Goal: Task Accomplishment & Management: Use online tool/utility

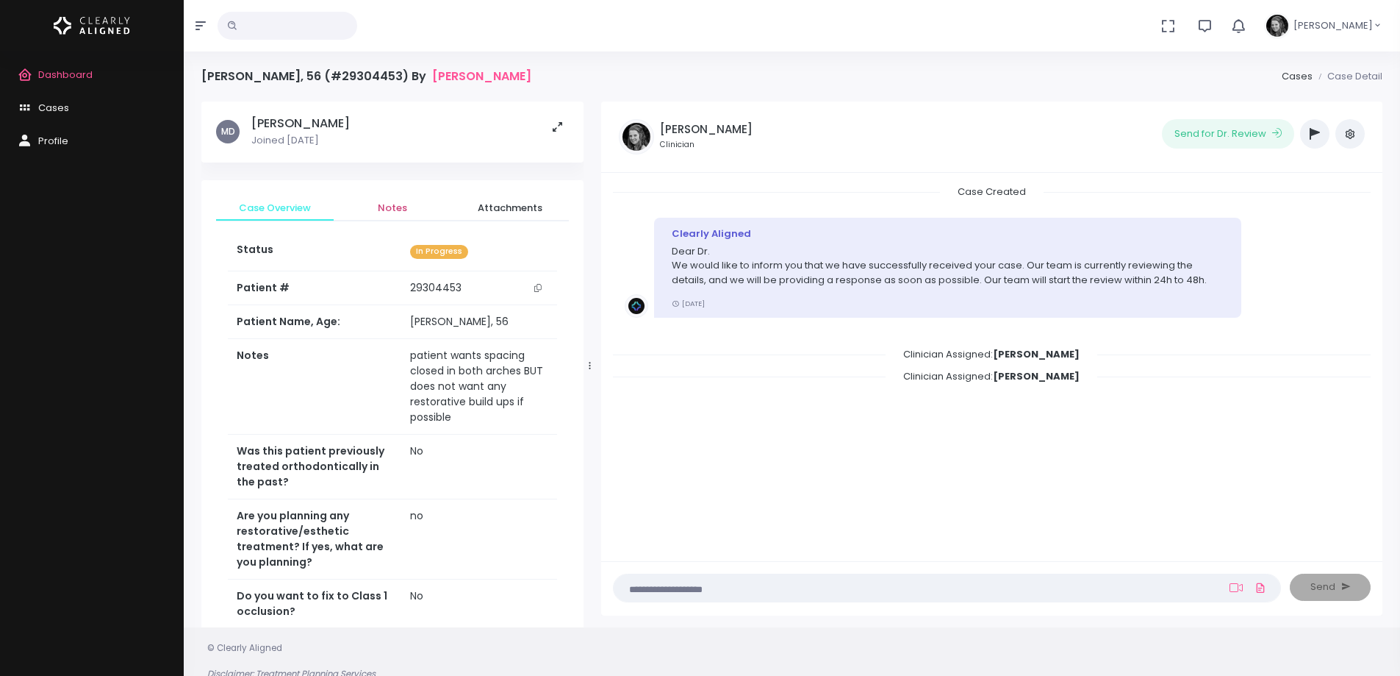
click at [399, 212] on span "Notes" at bounding box center [393, 208] width 94 height 15
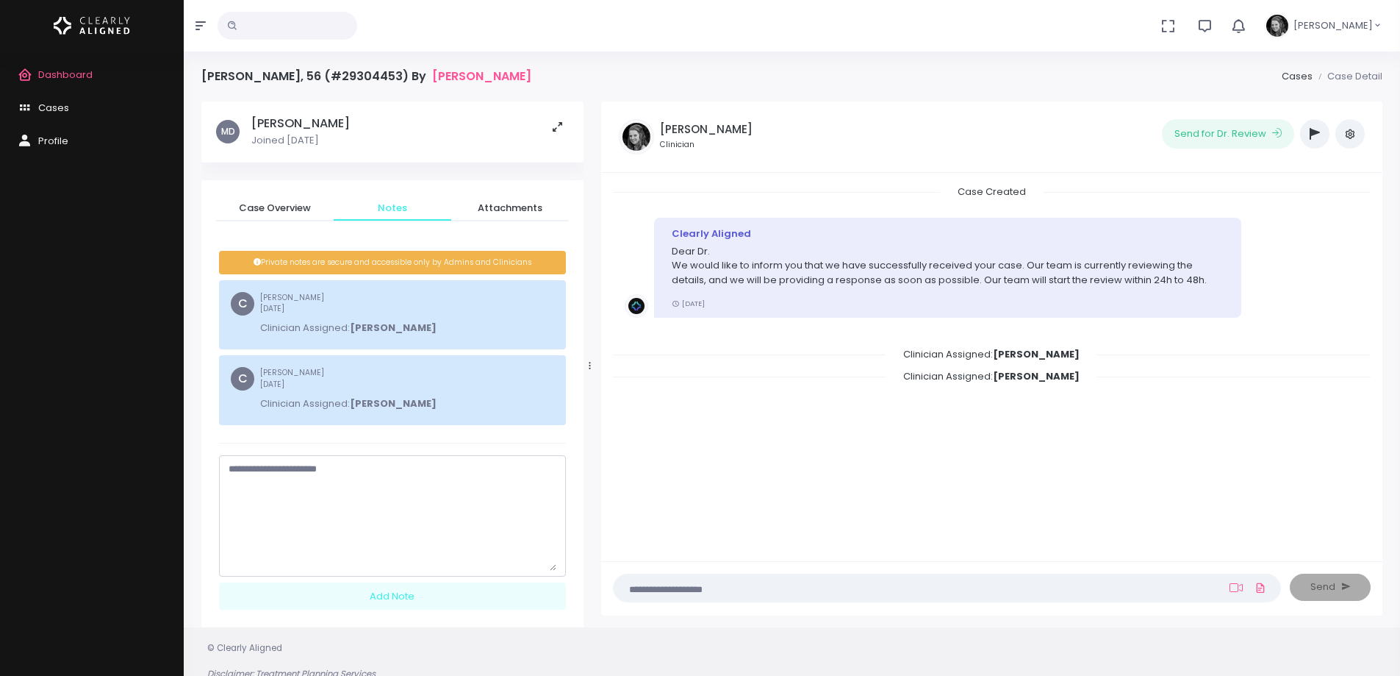
drag, startPoint x: 554, startPoint y: 509, endPoint x: 497, endPoint y: 537, distance: 63.5
click at [555, 570] on textarea "scrollable content" at bounding box center [393, 516] width 328 height 109
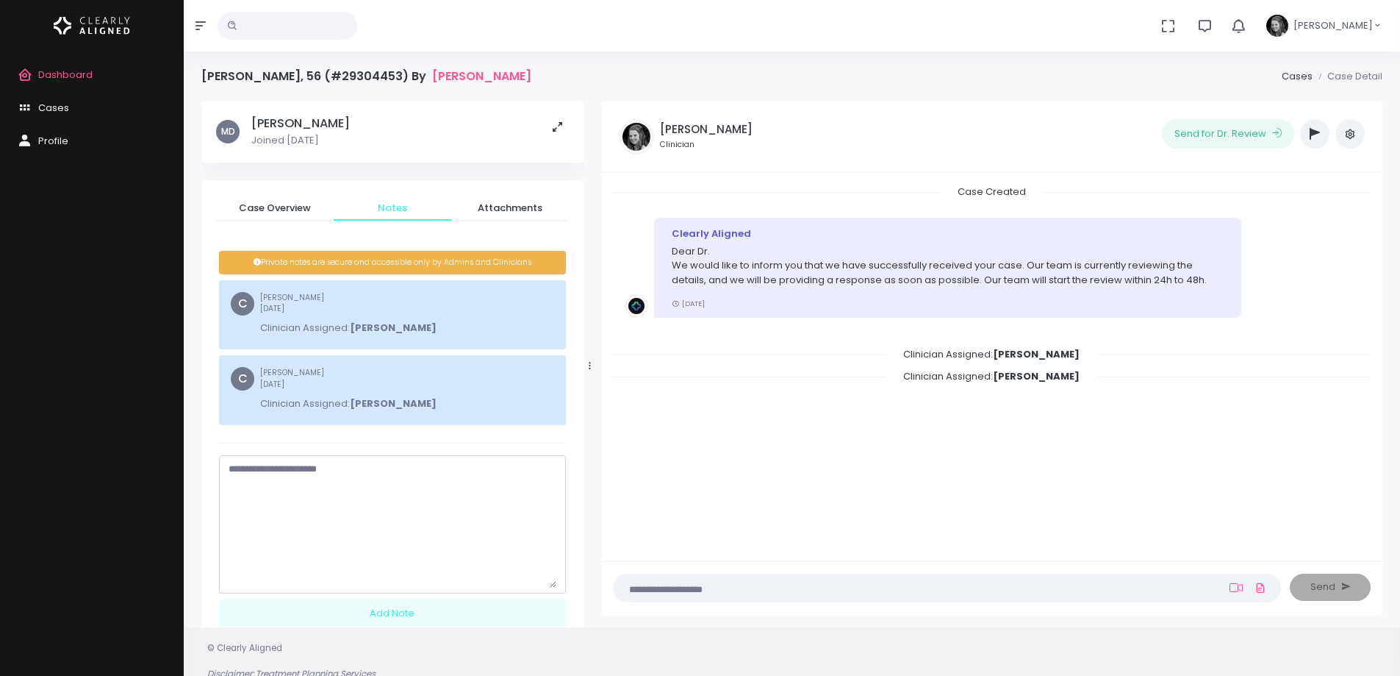
click at [457, 505] on textarea "scrollable content" at bounding box center [393, 525] width 328 height 126
click at [415, 554] on textarea "**********" at bounding box center [393, 525] width 328 height 126
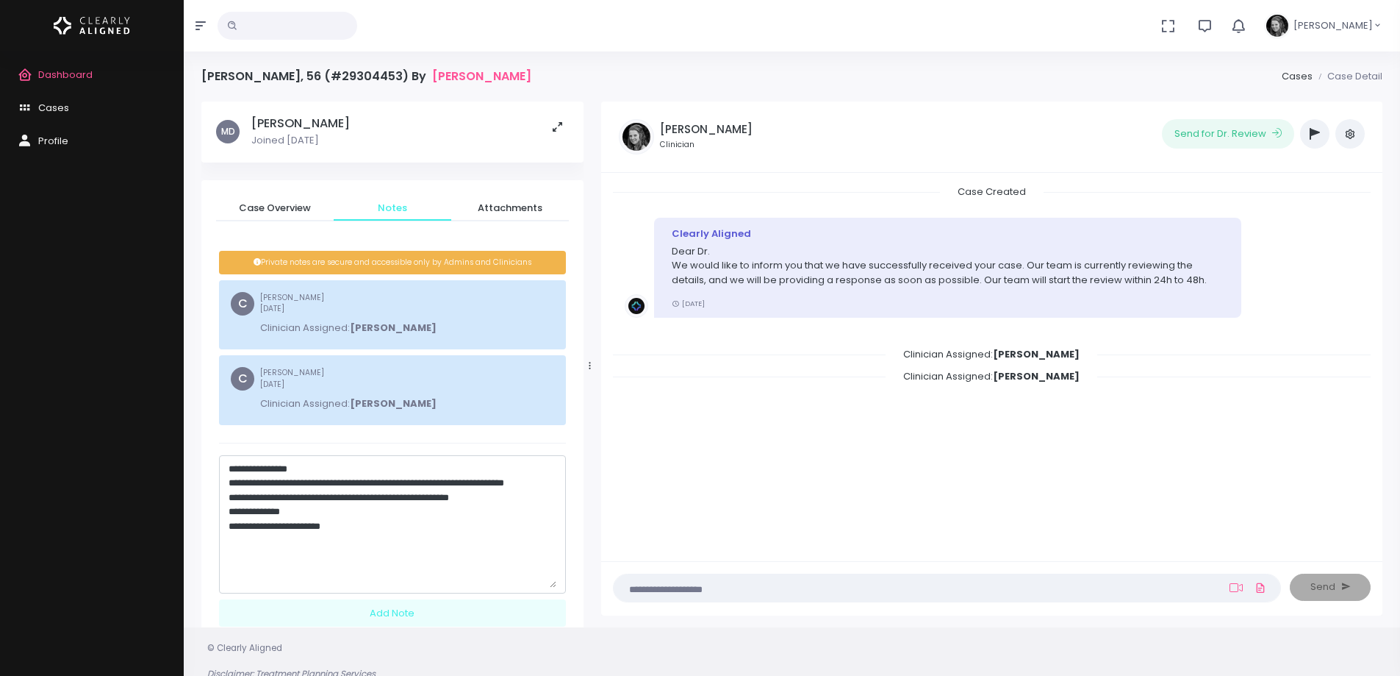
click at [390, 560] on textarea "**********" at bounding box center [393, 525] width 328 height 126
type textarea "**********"
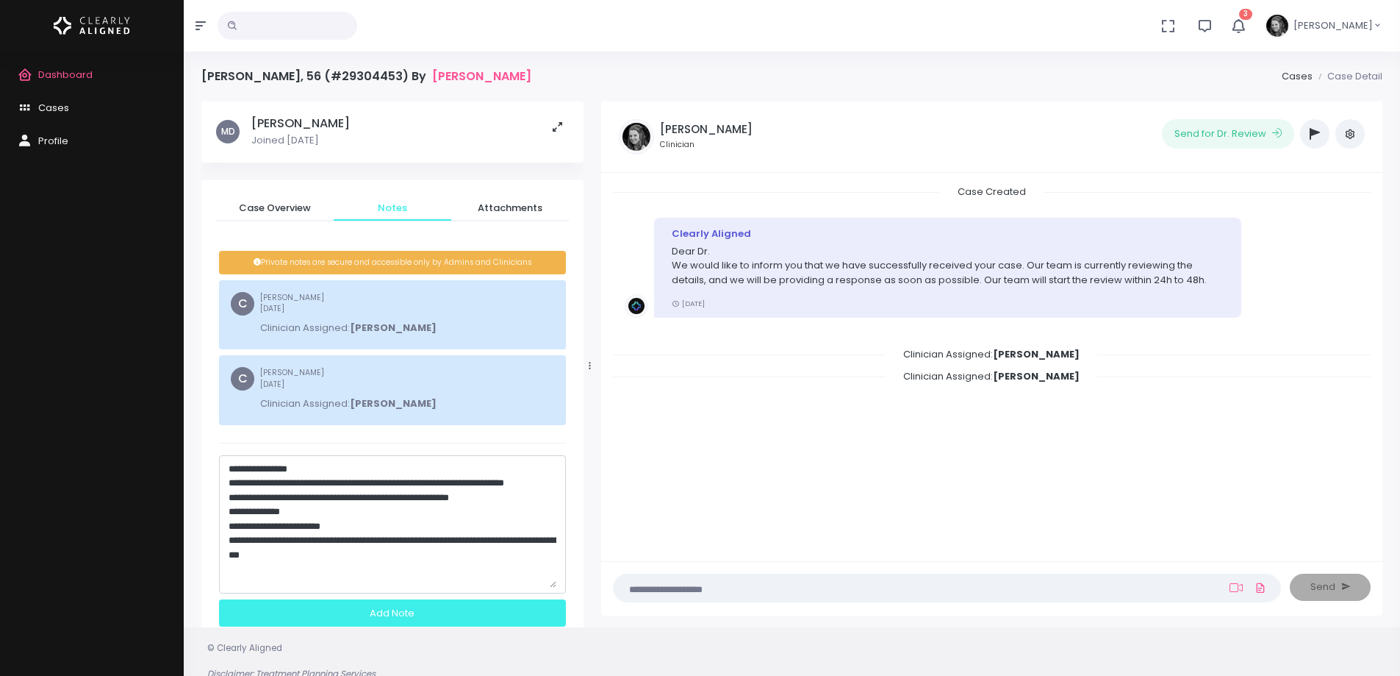
click at [408, 620] on div "Add Note" at bounding box center [392, 612] width 347 height 27
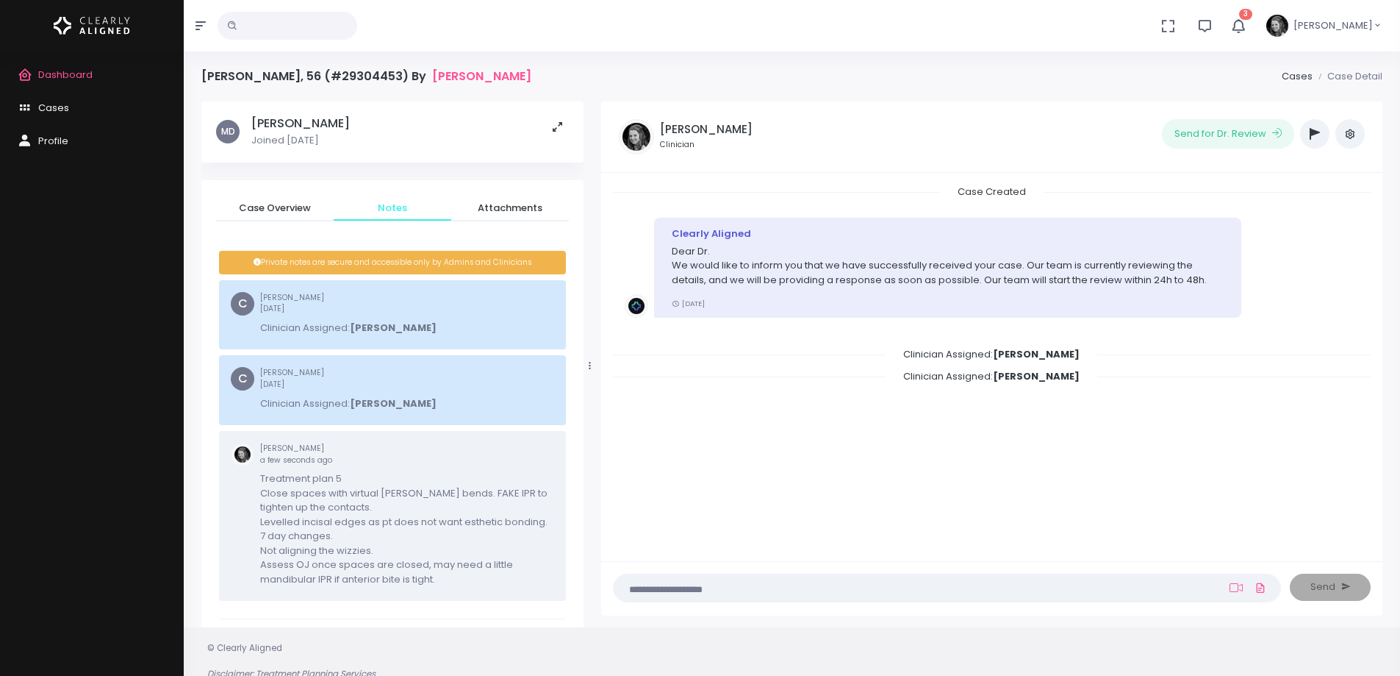
click at [1317, 137] on icon "button" at bounding box center [1315, 134] width 10 height 12
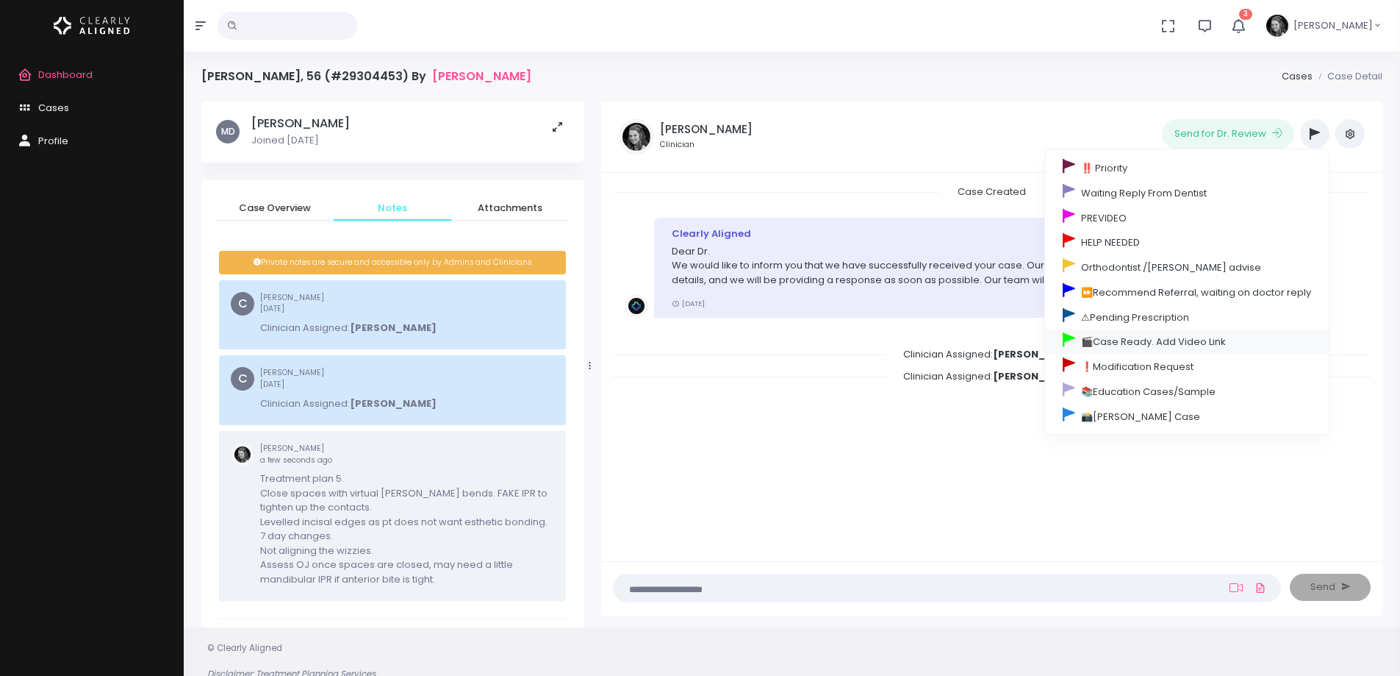
click at [1137, 337] on link "🎬Case Ready. Add Video Link" at bounding box center [1187, 341] width 284 height 25
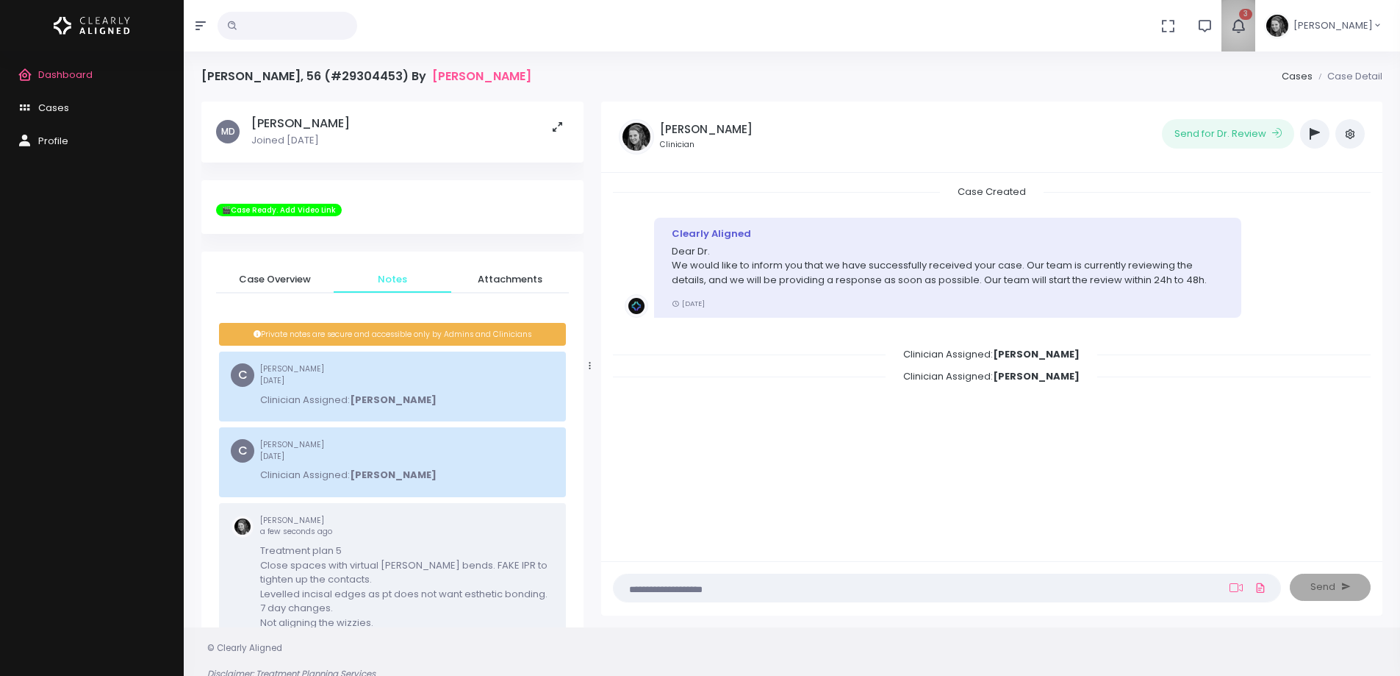
click at [1247, 28] on icon "button" at bounding box center [1239, 26] width 16 height 16
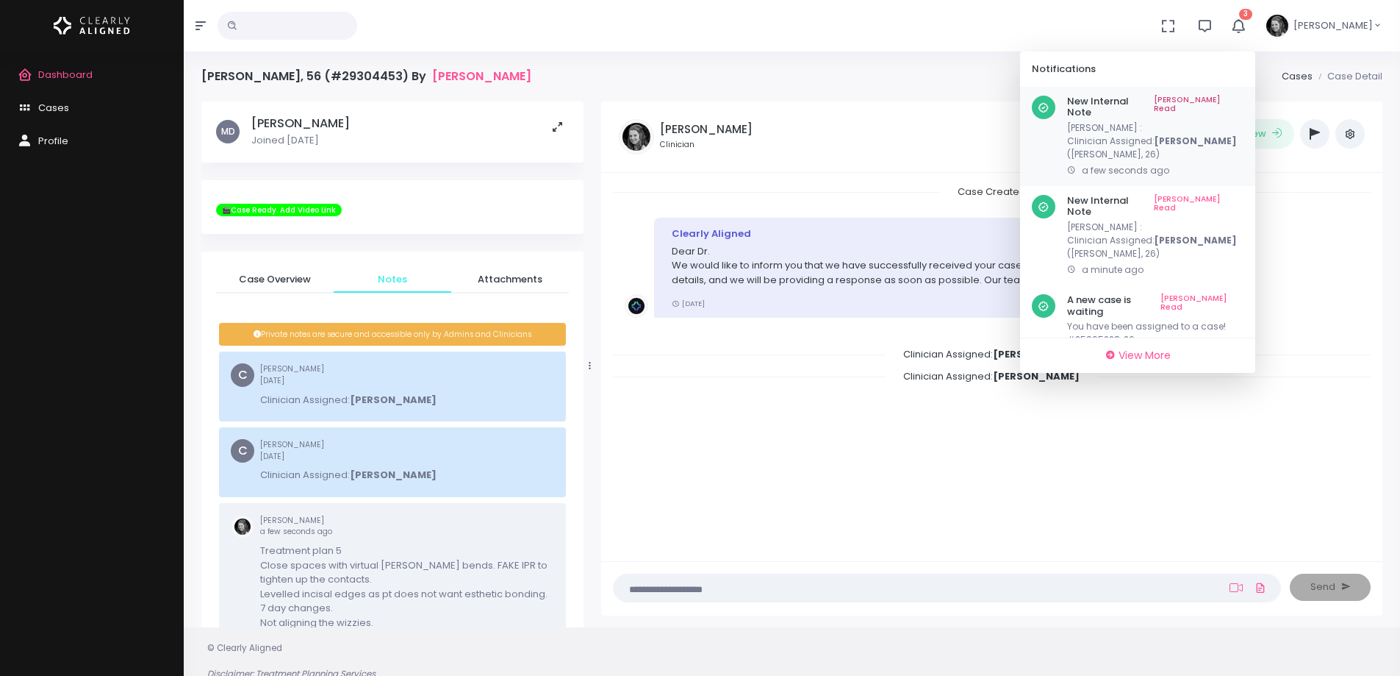
click at [1231, 102] on link "[PERSON_NAME] Read" at bounding box center [1199, 107] width 90 height 23
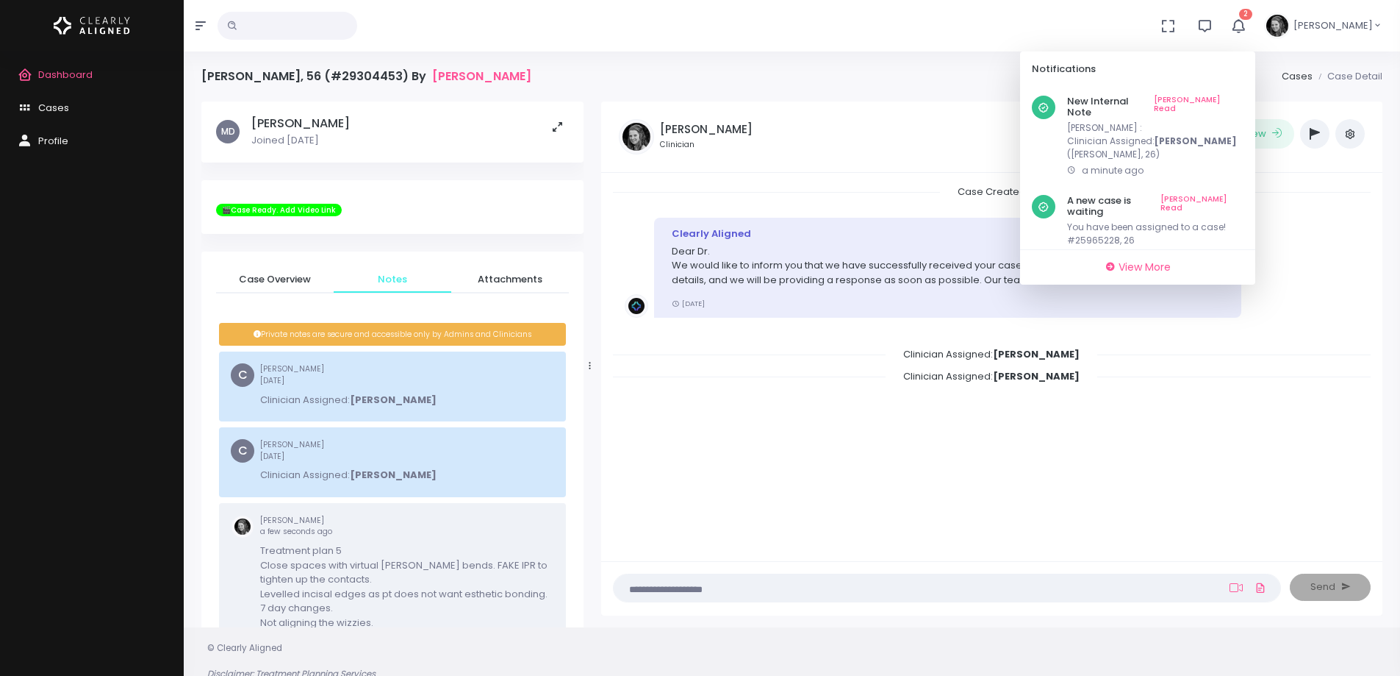
click at [1231, 102] on link "[PERSON_NAME] Read" at bounding box center [1199, 107] width 90 height 23
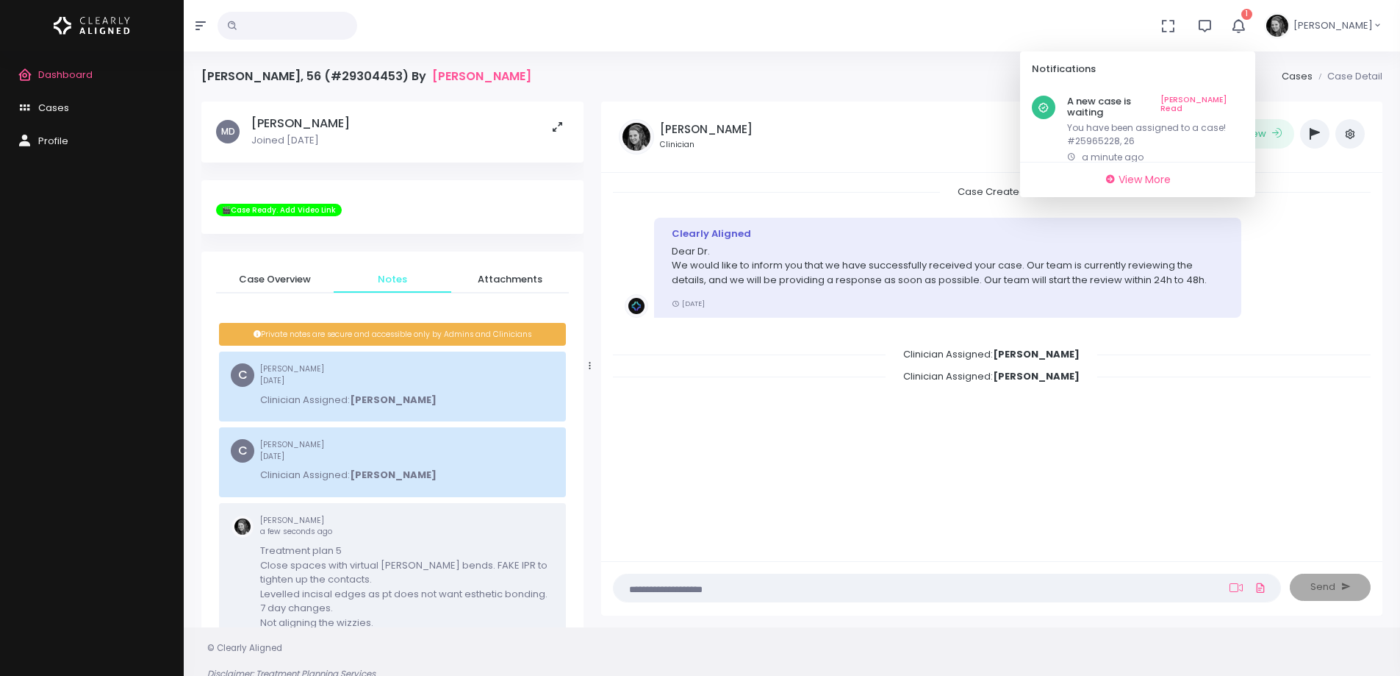
click at [1231, 102] on link "[PERSON_NAME] Read" at bounding box center [1202, 107] width 83 height 23
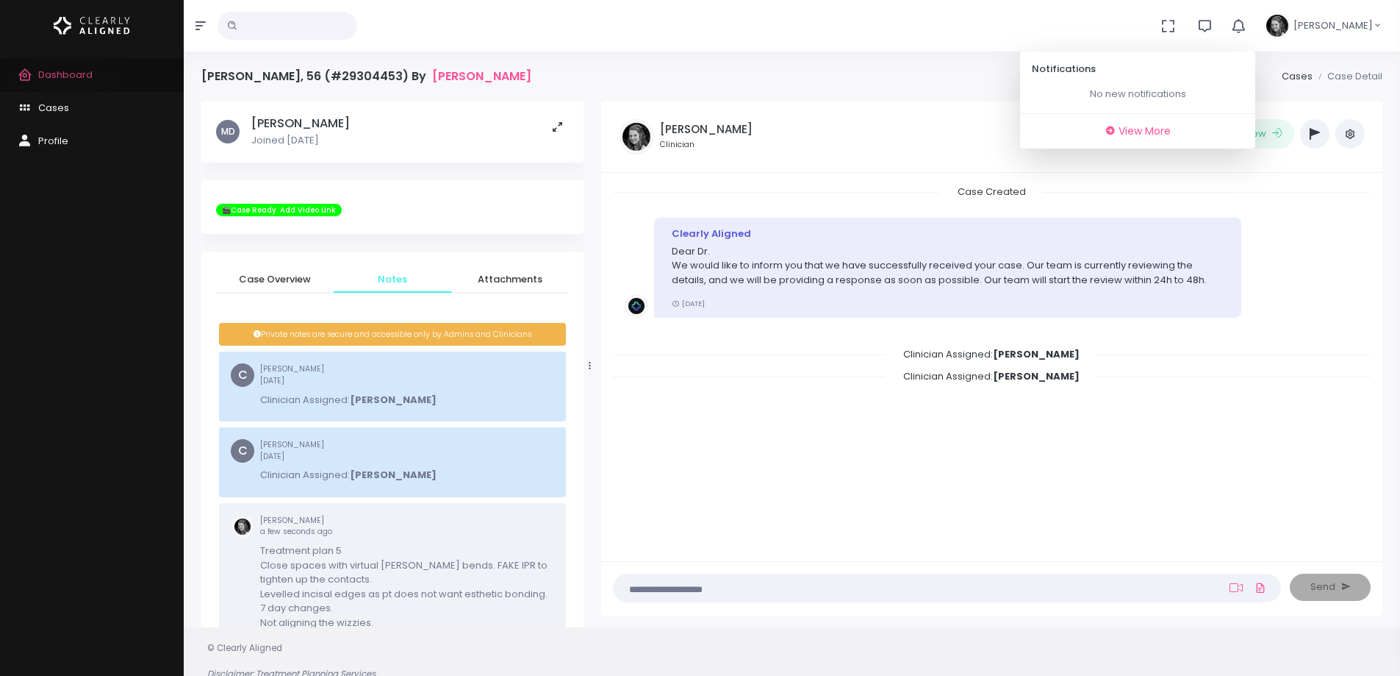
click at [67, 65] on link "Dashboard" at bounding box center [92, 75] width 184 height 33
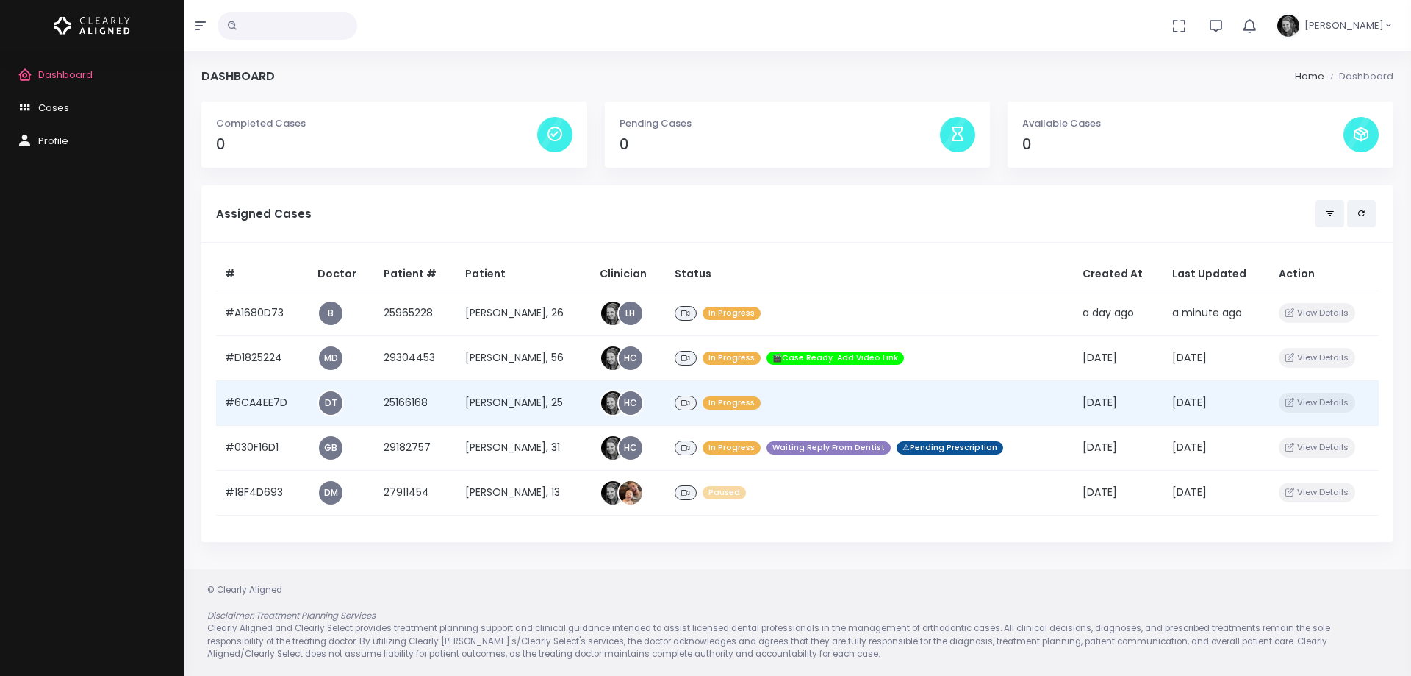
click at [252, 399] on td "#6CA4EE7D" at bounding box center [262, 402] width 93 height 45
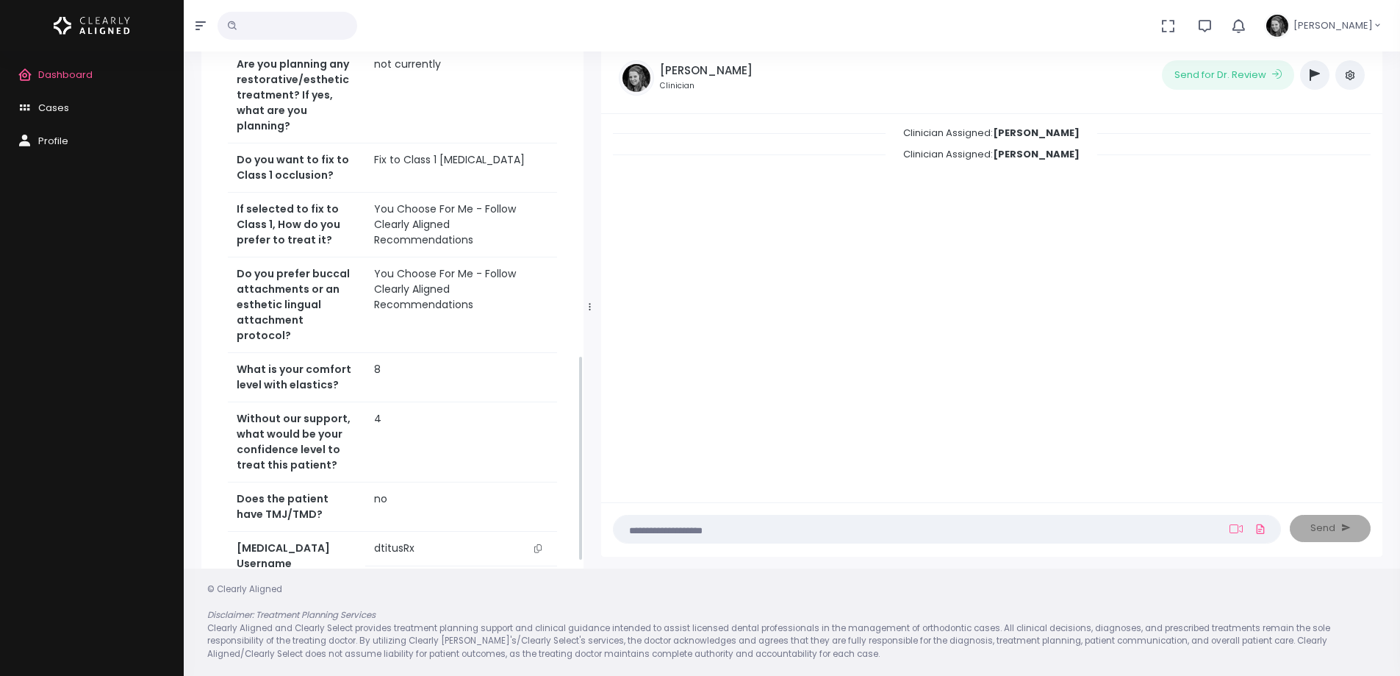
scroll to position [833, 0]
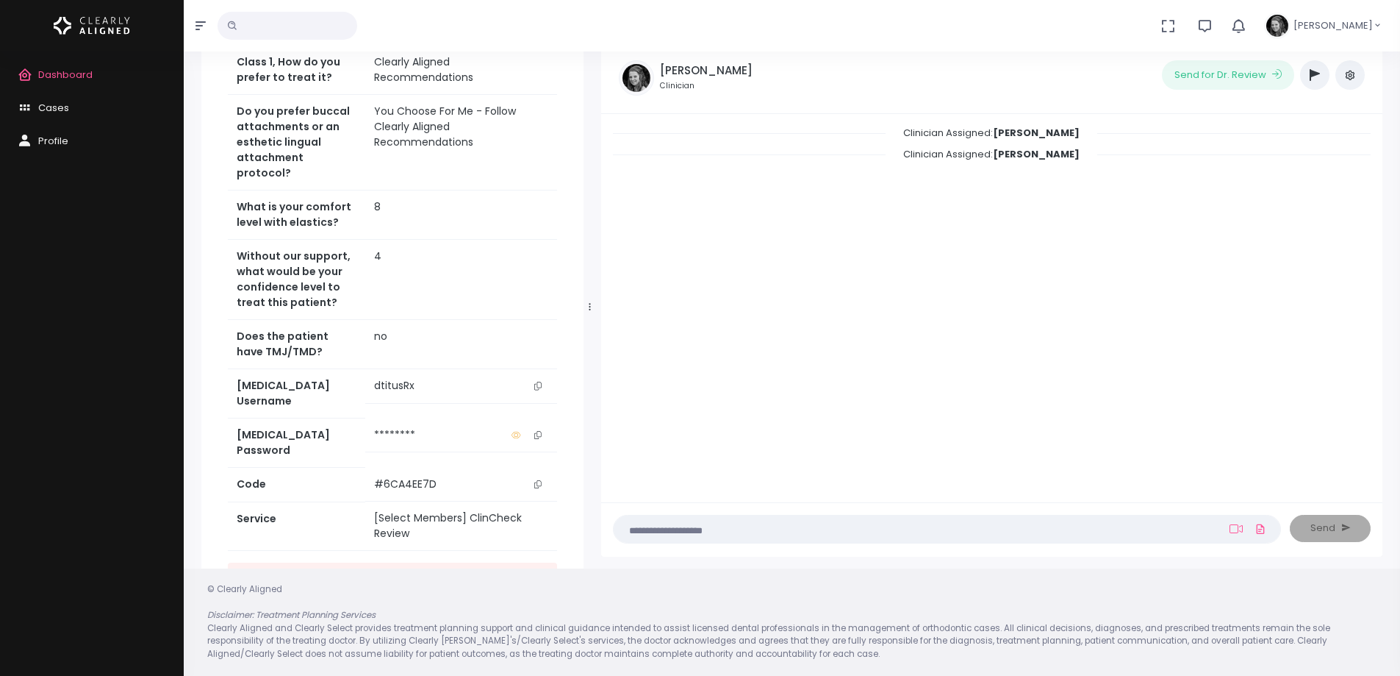
click at [540, 382] on icon "scrollable content" at bounding box center [537, 386] width 7 height 8
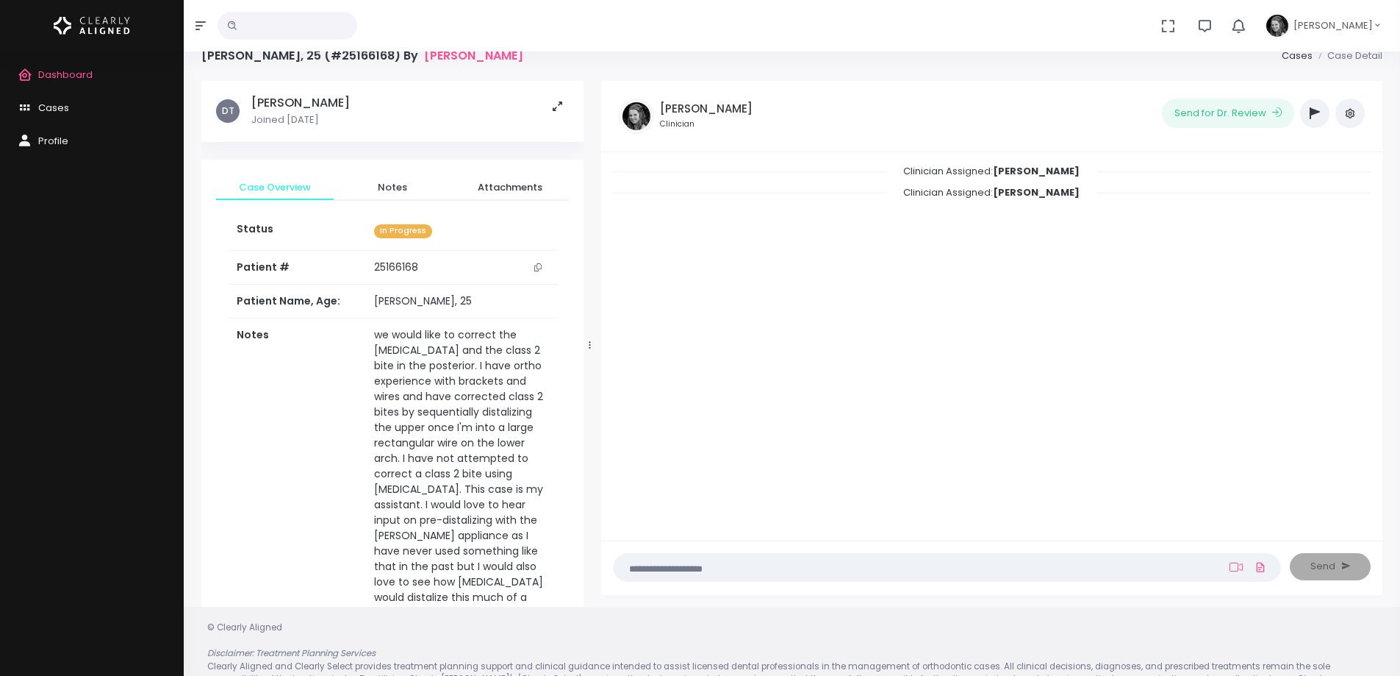
scroll to position [0, 0]
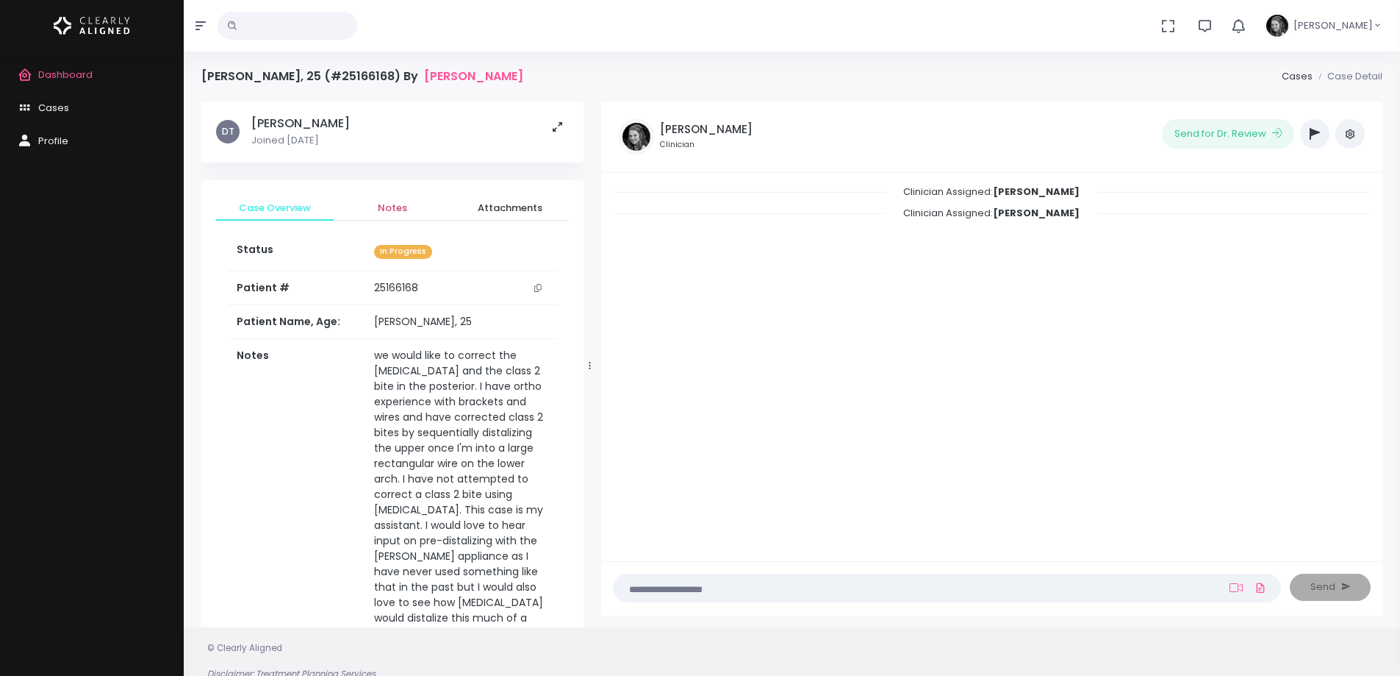
click at [387, 204] on span "Notes" at bounding box center [393, 208] width 94 height 15
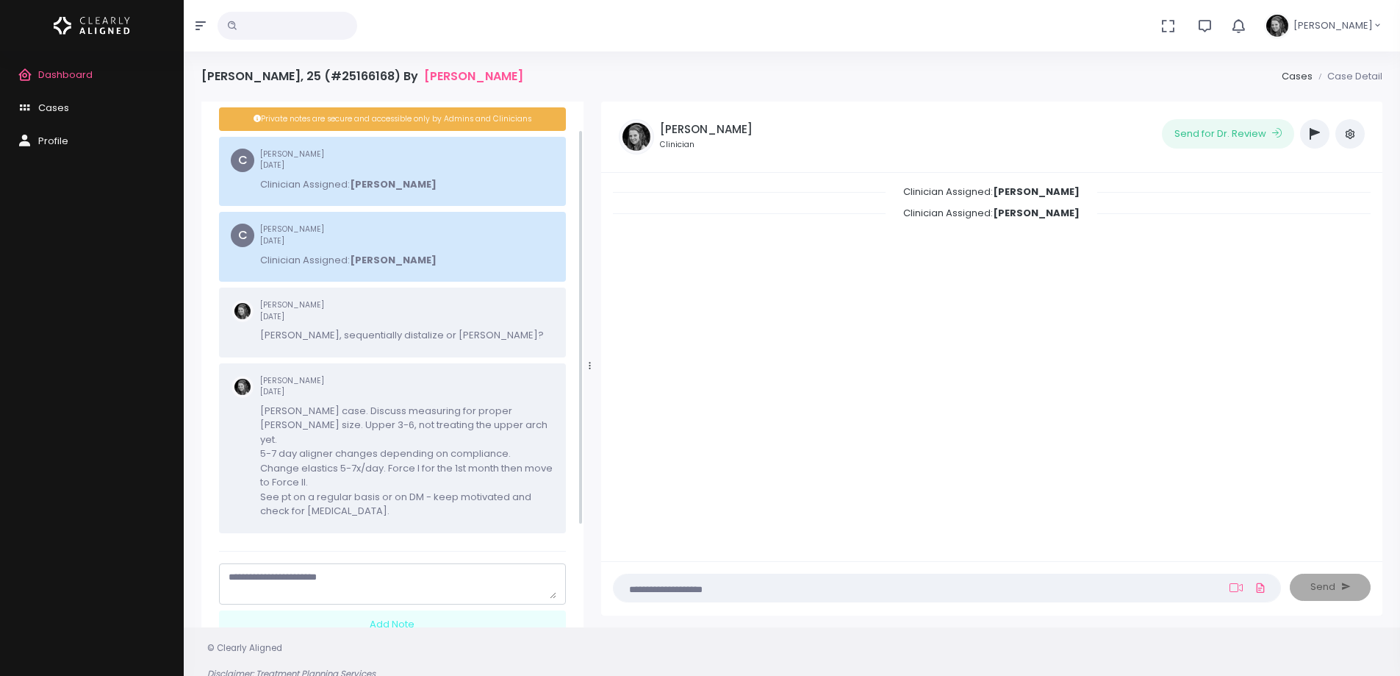
scroll to position [179, 0]
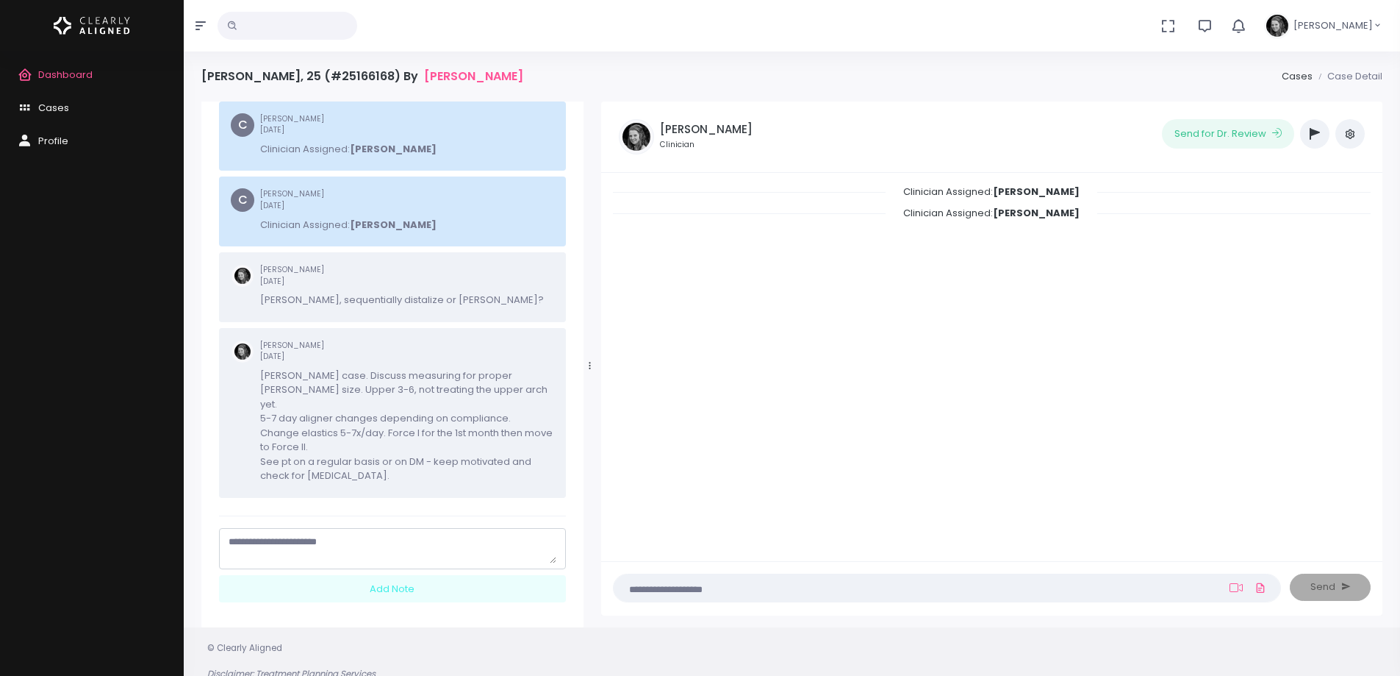
click at [368, 534] on textarea "scrollable content" at bounding box center [393, 548] width 328 height 29
click at [520, 534] on textarea "**********" at bounding box center [393, 548] width 328 height 29
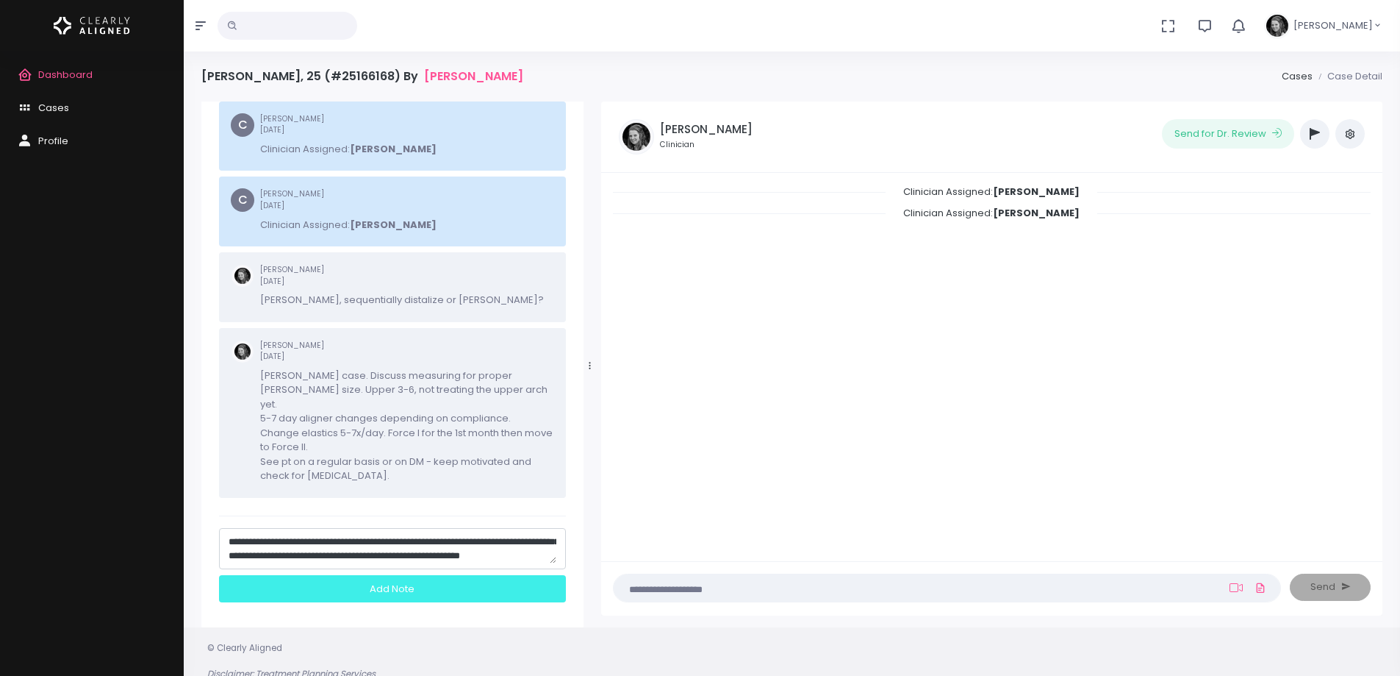
type textarea "**********"
click at [515, 575] on div "Add Note" at bounding box center [392, 588] width 347 height 27
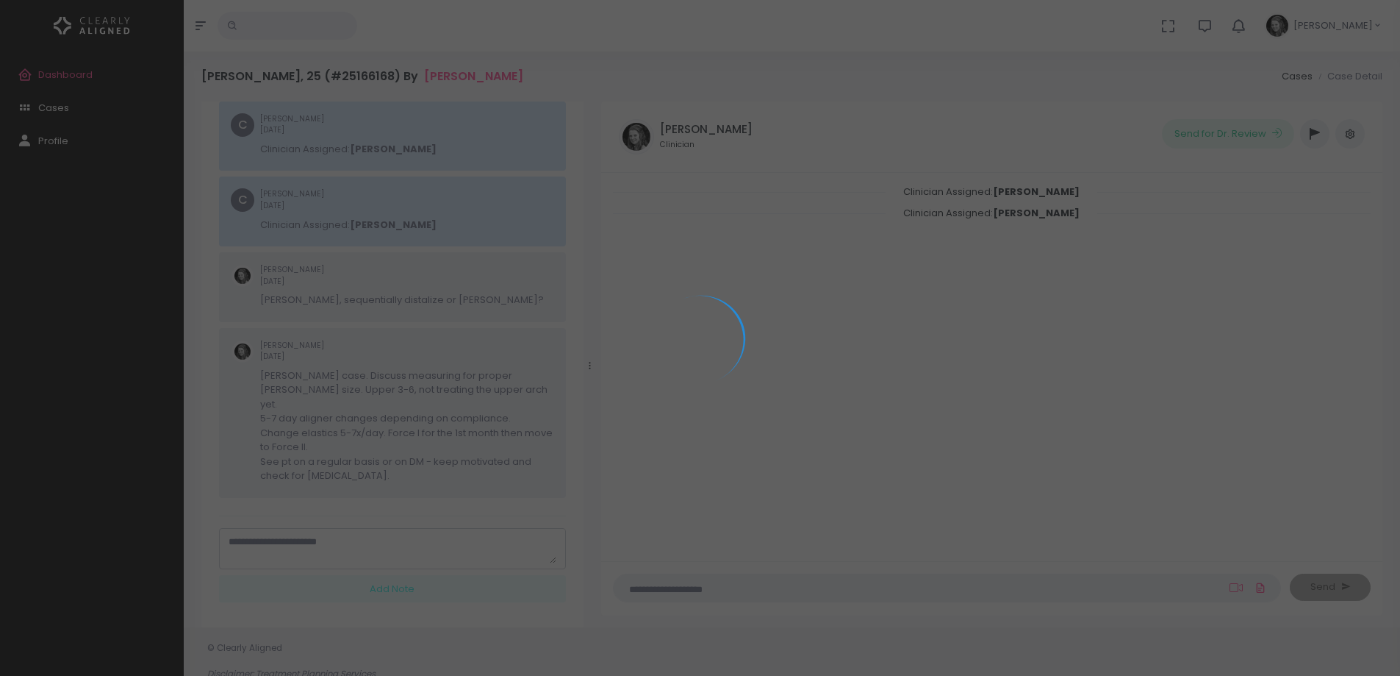
scroll to position [0, 0]
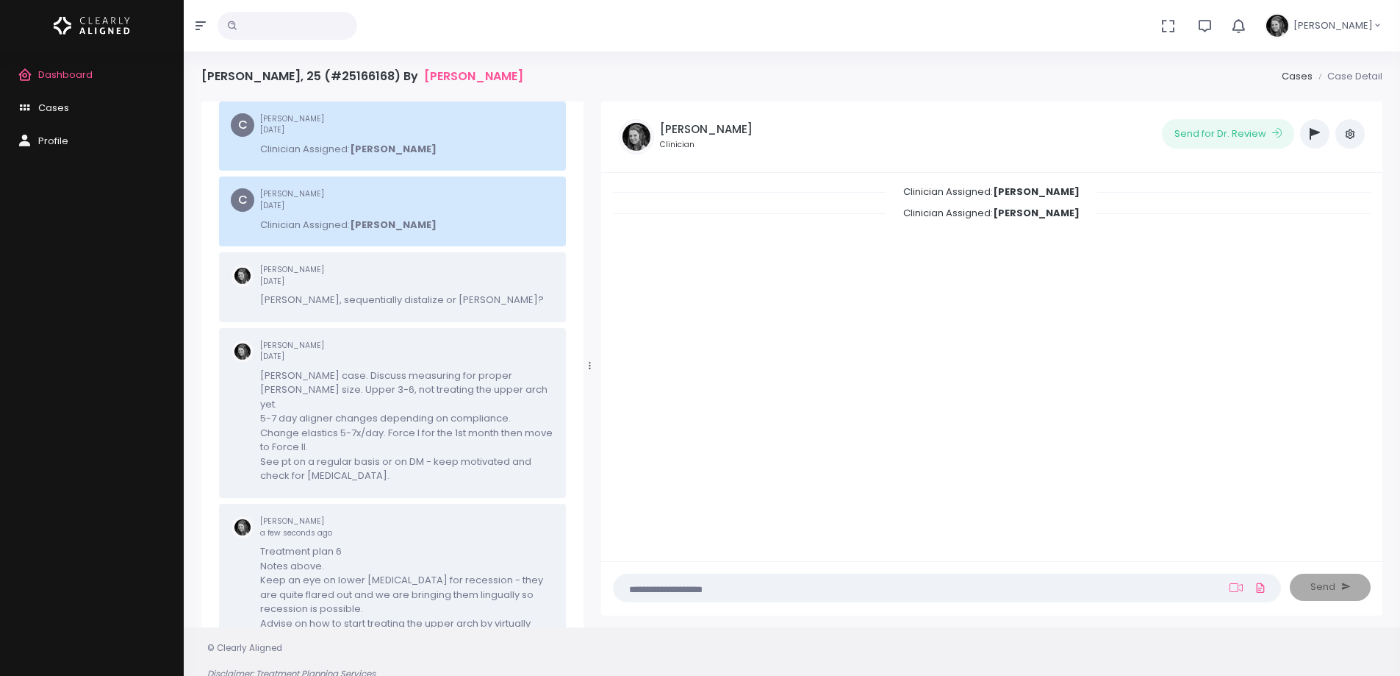
click at [1317, 128] on icon "button" at bounding box center [1315, 134] width 10 height 12
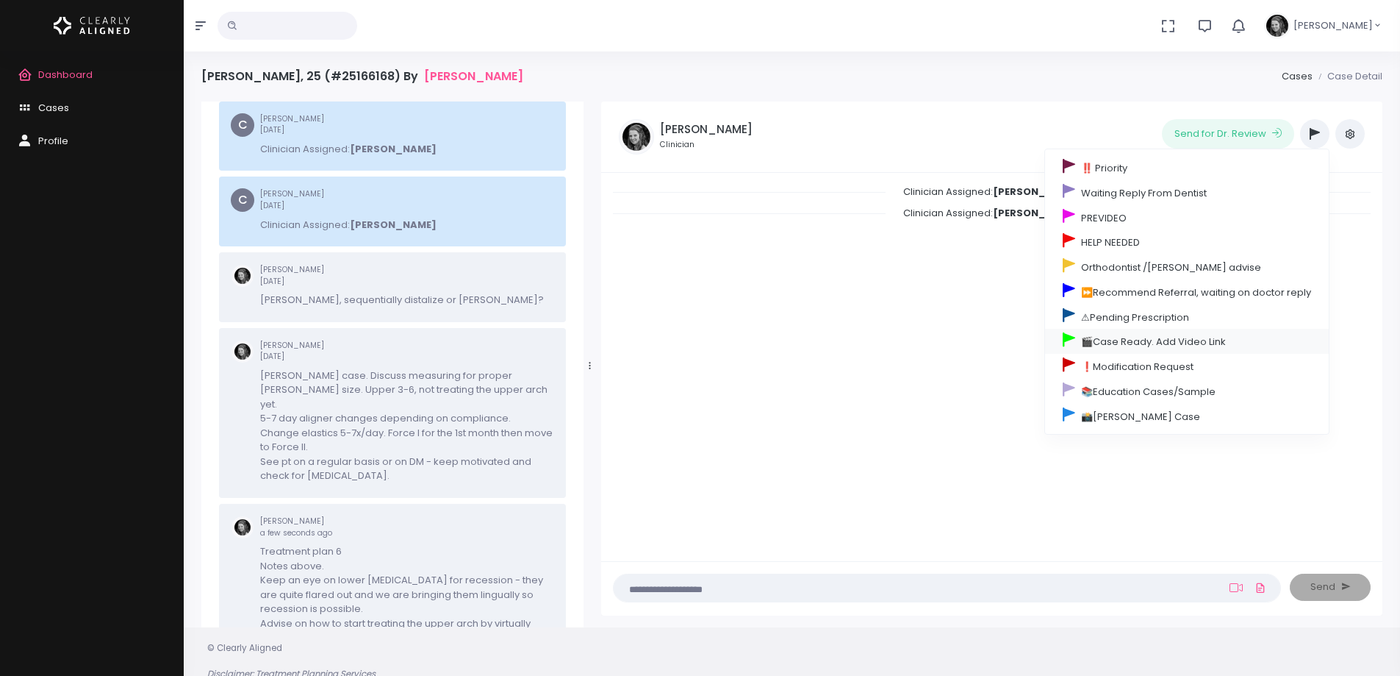
click at [1121, 333] on link "🎬Case Ready. Add Video Link" at bounding box center [1187, 341] width 284 height 25
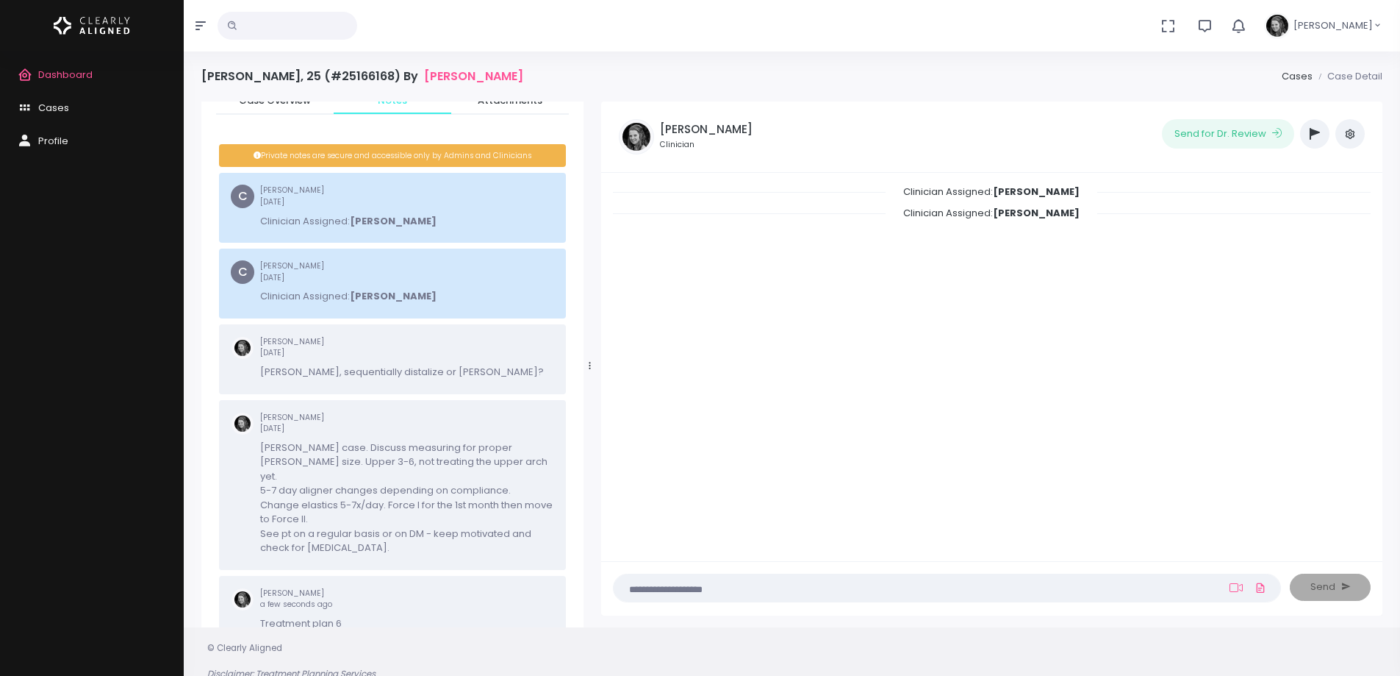
scroll to position [250, 0]
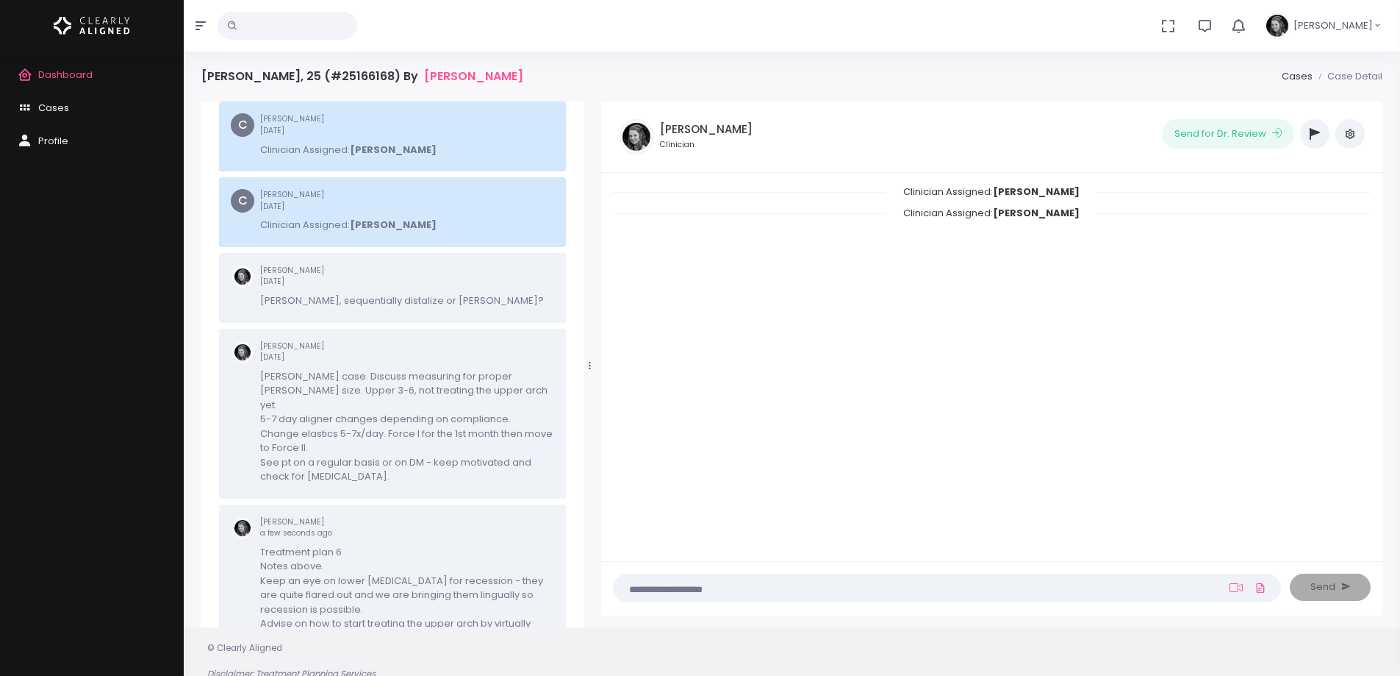
click at [67, 75] on span "Dashboard" at bounding box center [65, 75] width 54 height 14
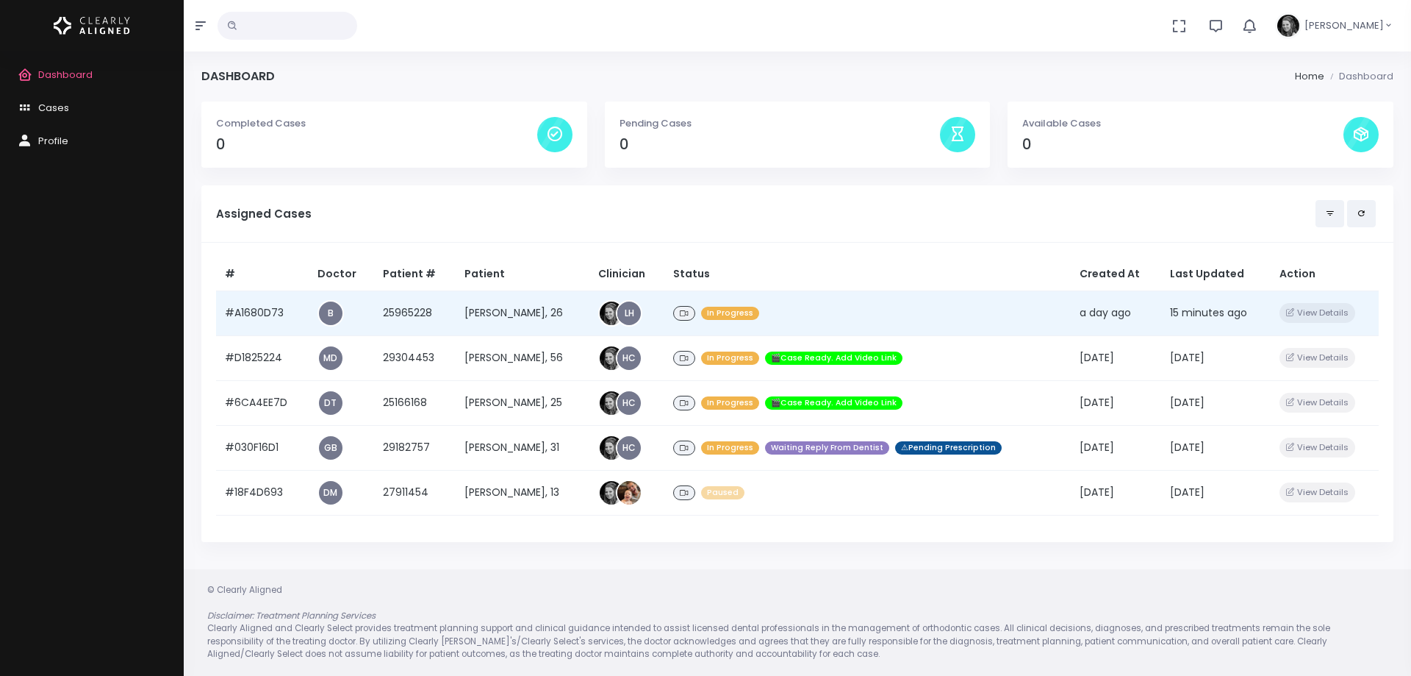
click at [258, 310] on td "#A1680D73" at bounding box center [262, 312] width 93 height 45
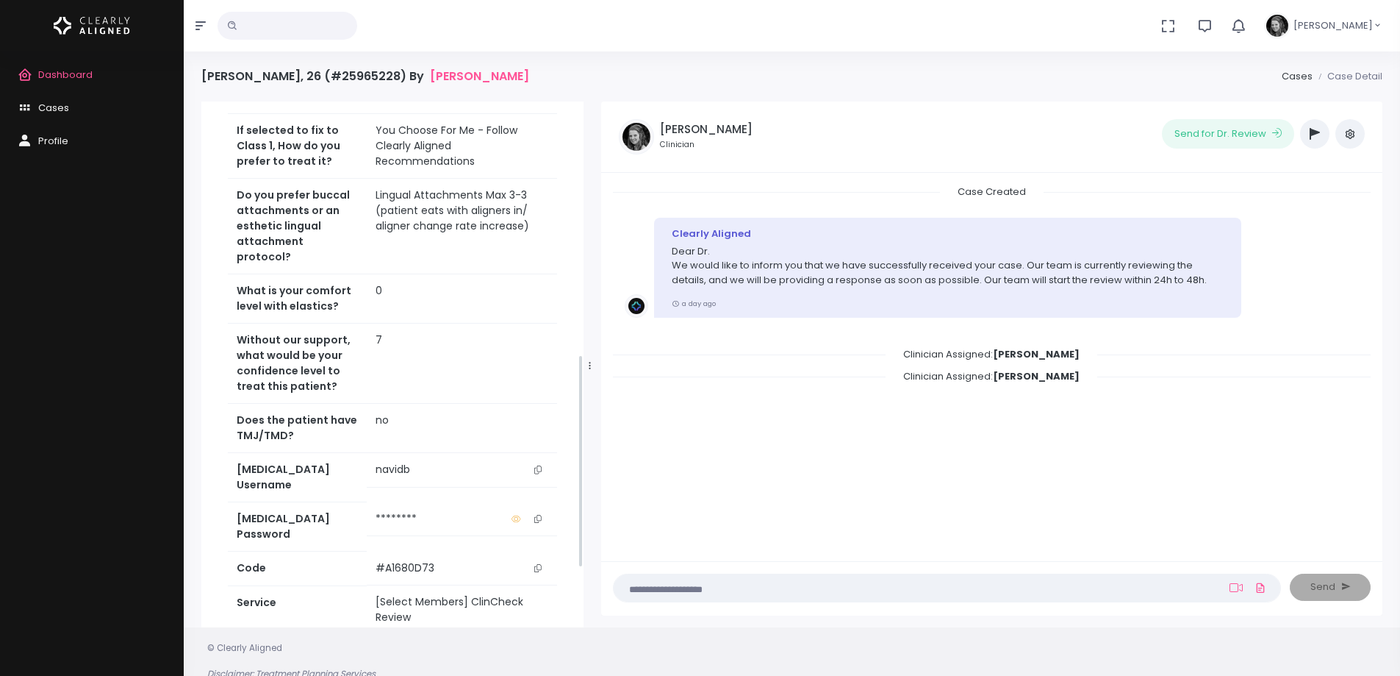
scroll to position [787, 0]
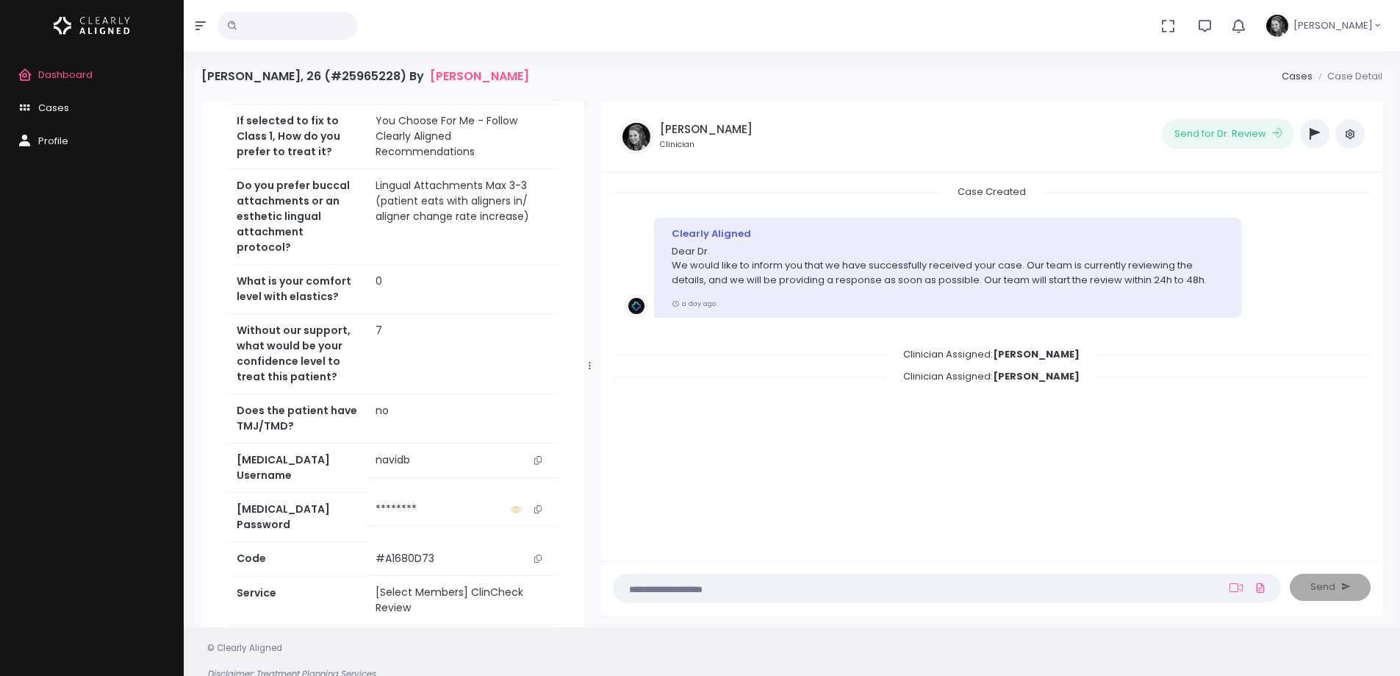
click at [540, 456] on icon "scrollable content" at bounding box center [537, 460] width 7 height 8
click at [97, 312] on div "Dashboard Cases Profile" at bounding box center [92, 363] width 184 height 624
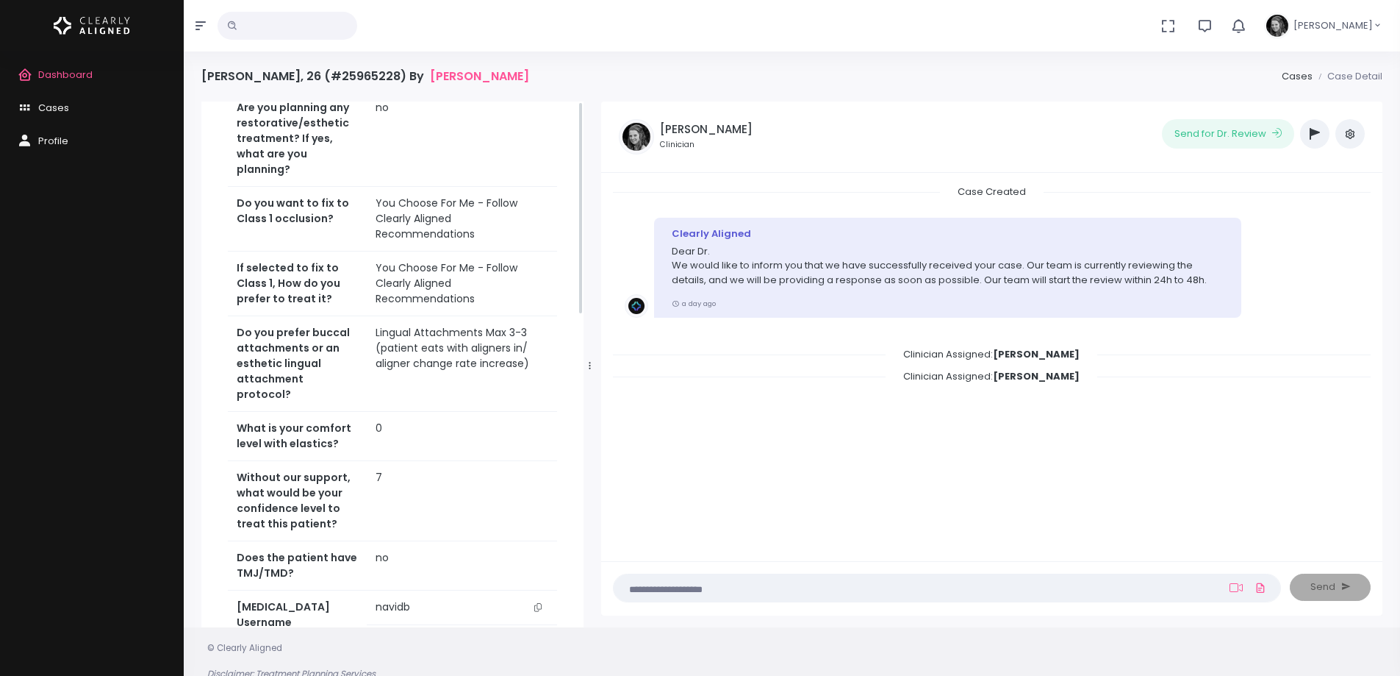
scroll to position [0, 0]
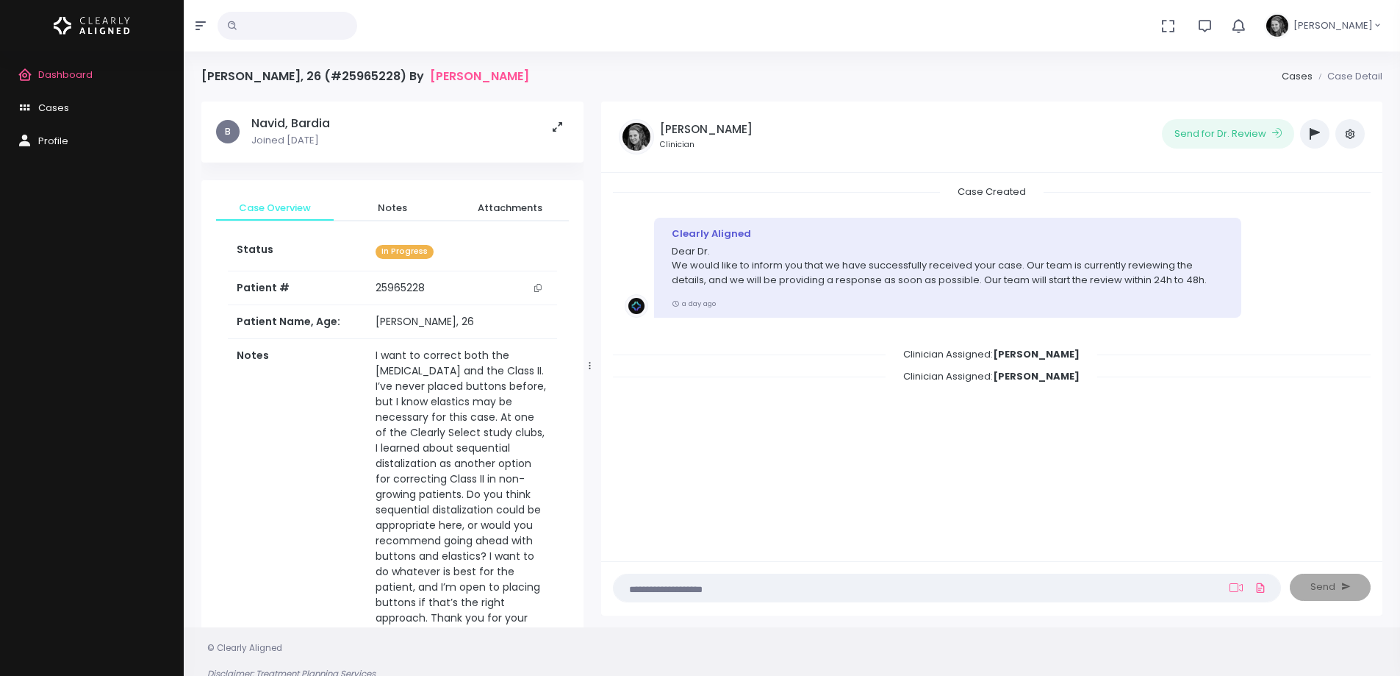
click at [539, 286] on icon "scrollable content" at bounding box center [537, 288] width 7 height 8
